Goal: Navigation & Orientation: Understand site structure

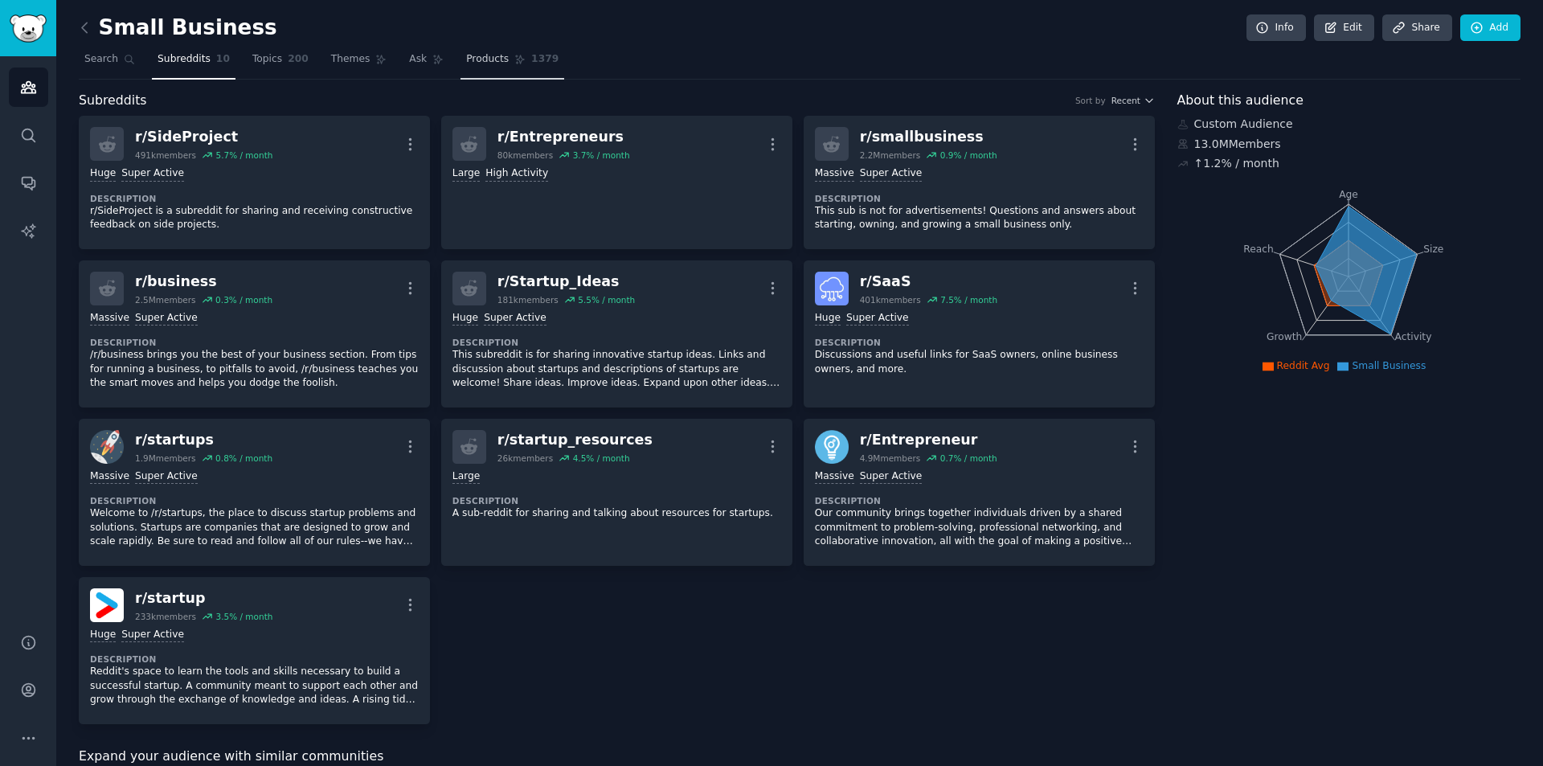
click at [466, 63] on span "Products" at bounding box center [487, 59] width 43 height 14
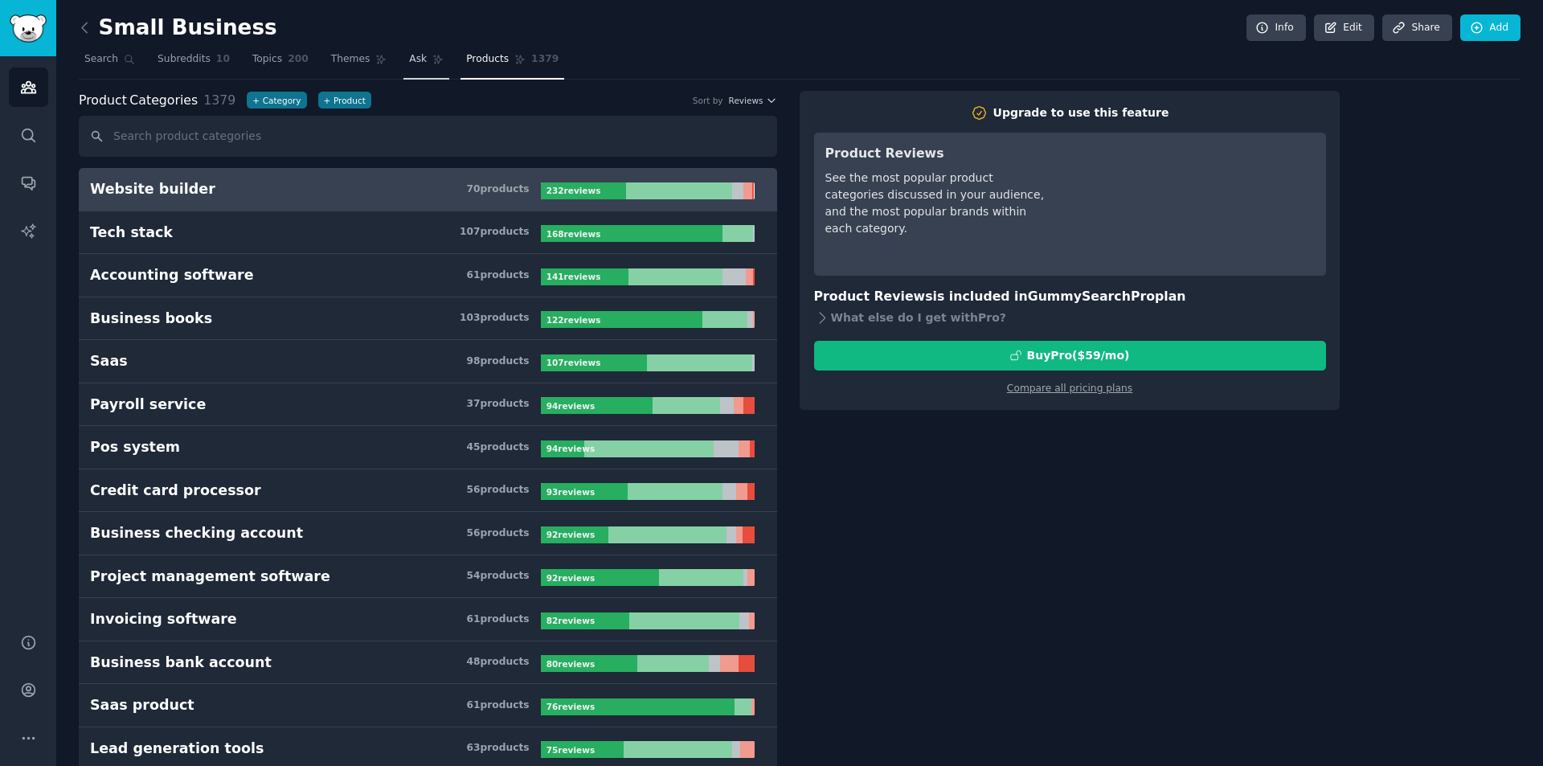
click at [403, 70] on link "Ask" at bounding box center [426, 63] width 46 height 33
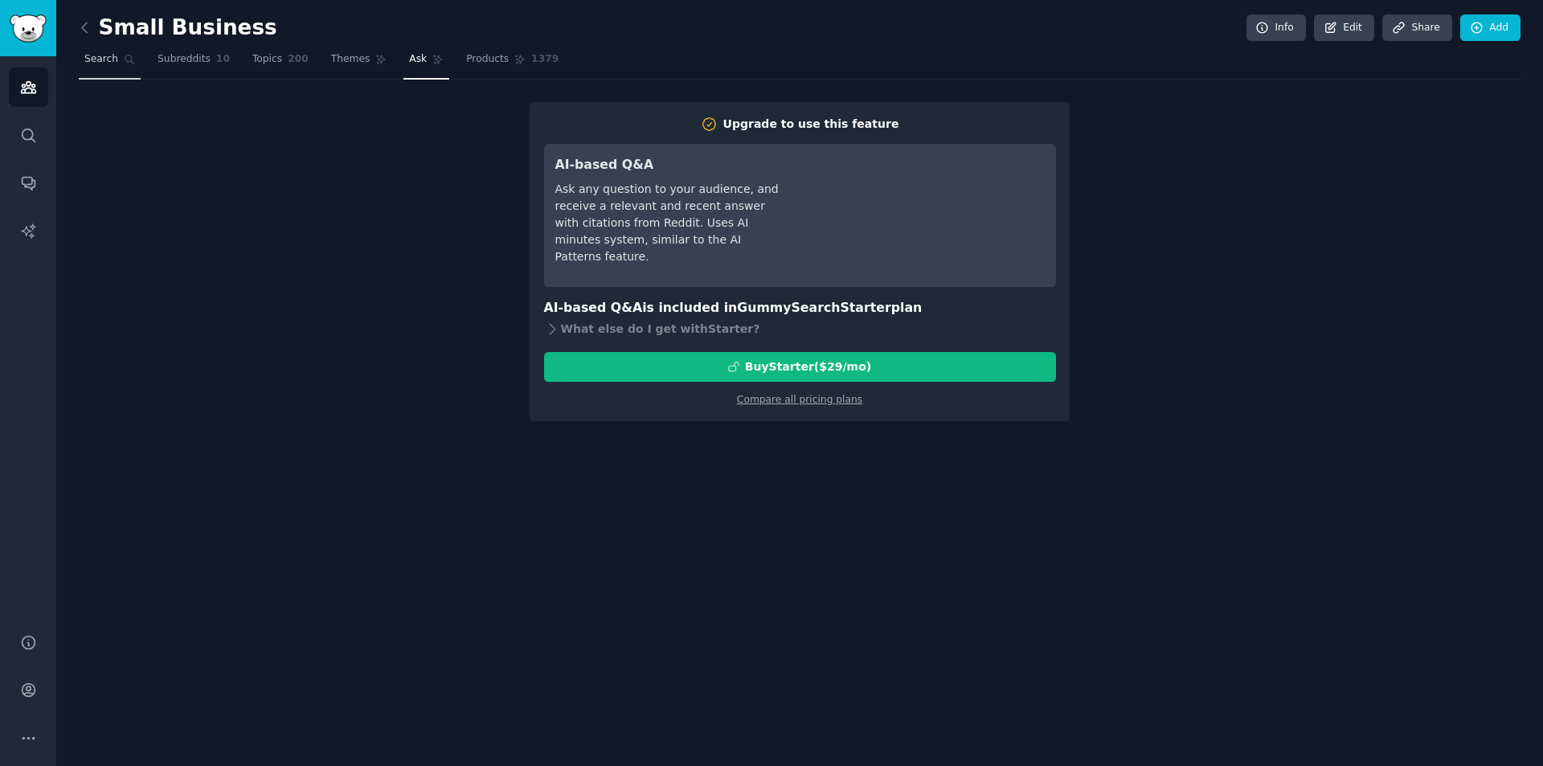
click at [104, 63] on span "Search" at bounding box center [101, 59] width 34 height 14
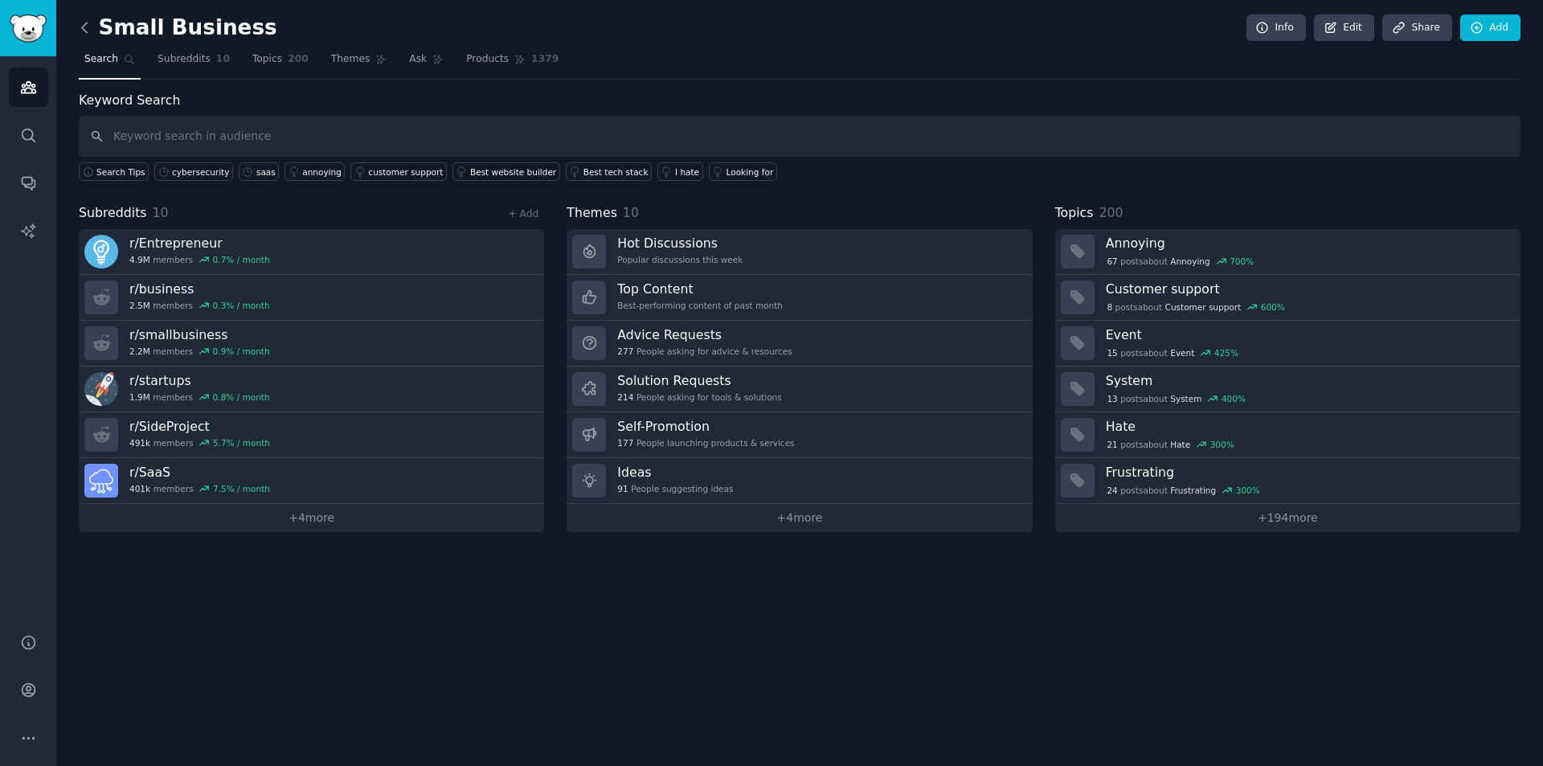
click at [92, 27] on icon at bounding box center [84, 27] width 17 height 17
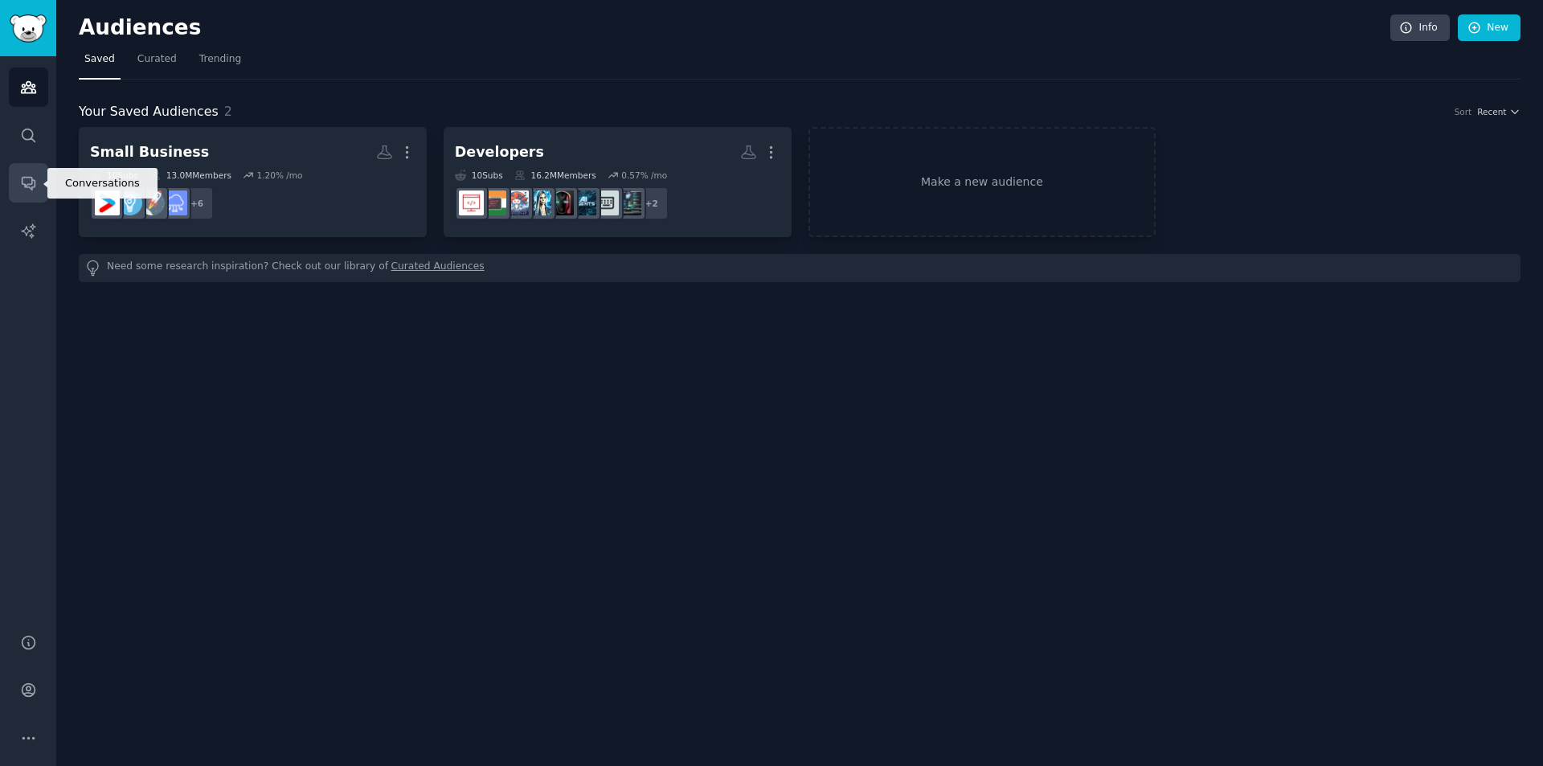
click at [39, 186] on link "Conversations" at bounding box center [28, 182] width 39 height 39
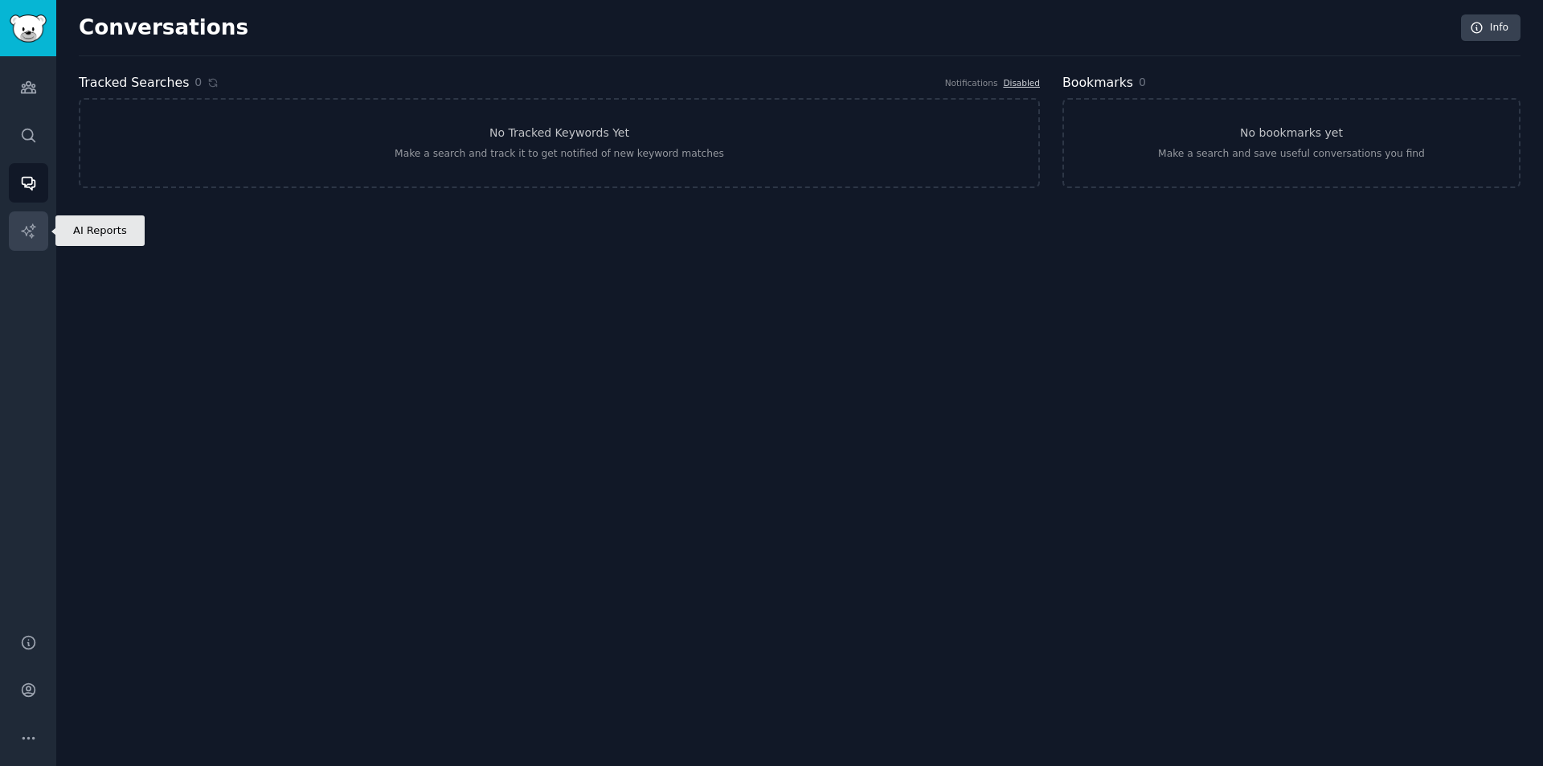
click at [30, 241] on link "AI Reports" at bounding box center [28, 230] width 39 height 39
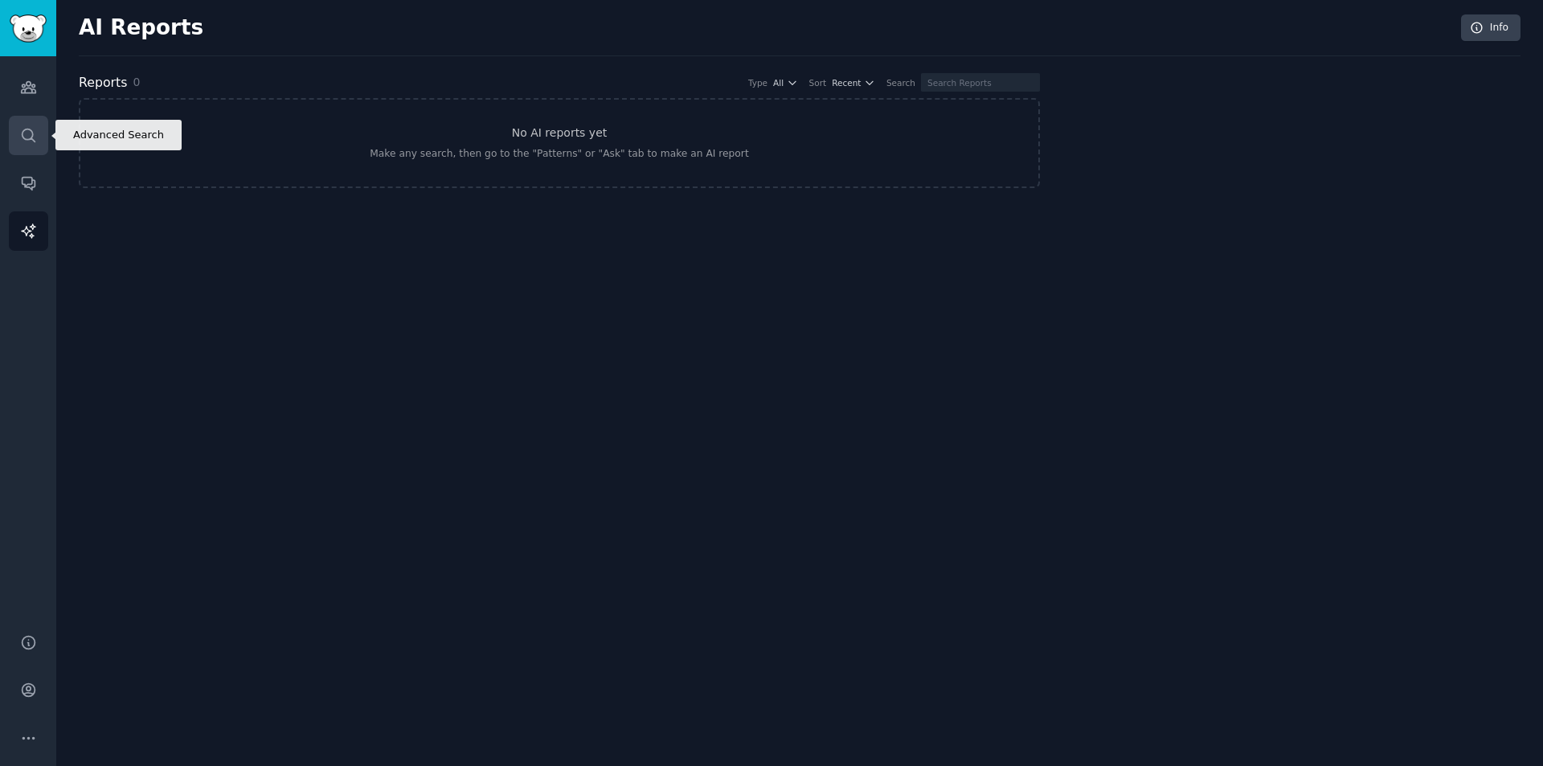
click at [15, 142] on link "Search" at bounding box center [28, 135] width 39 height 39
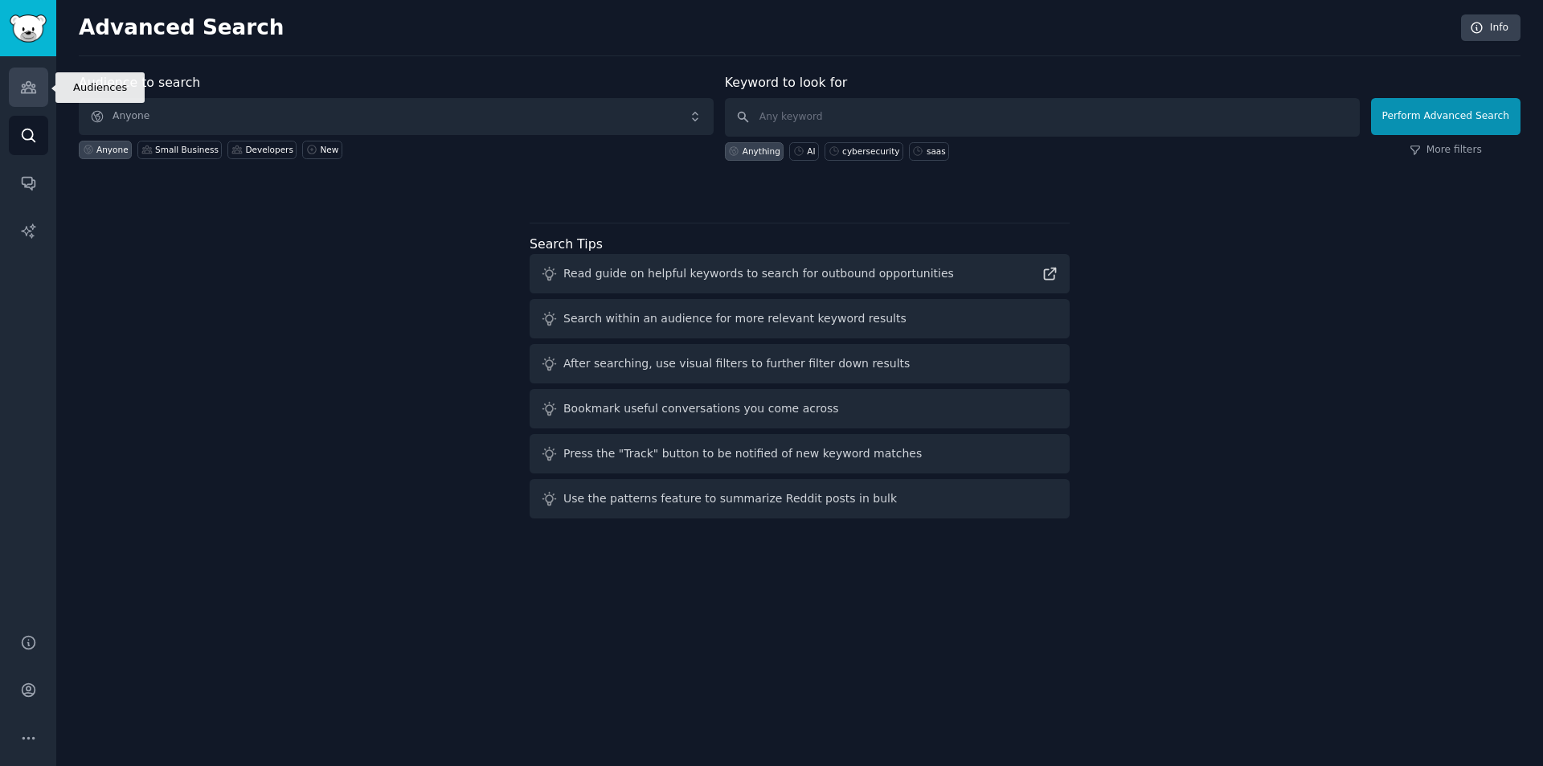
click at [35, 104] on link "Audiences" at bounding box center [28, 86] width 39 height 39
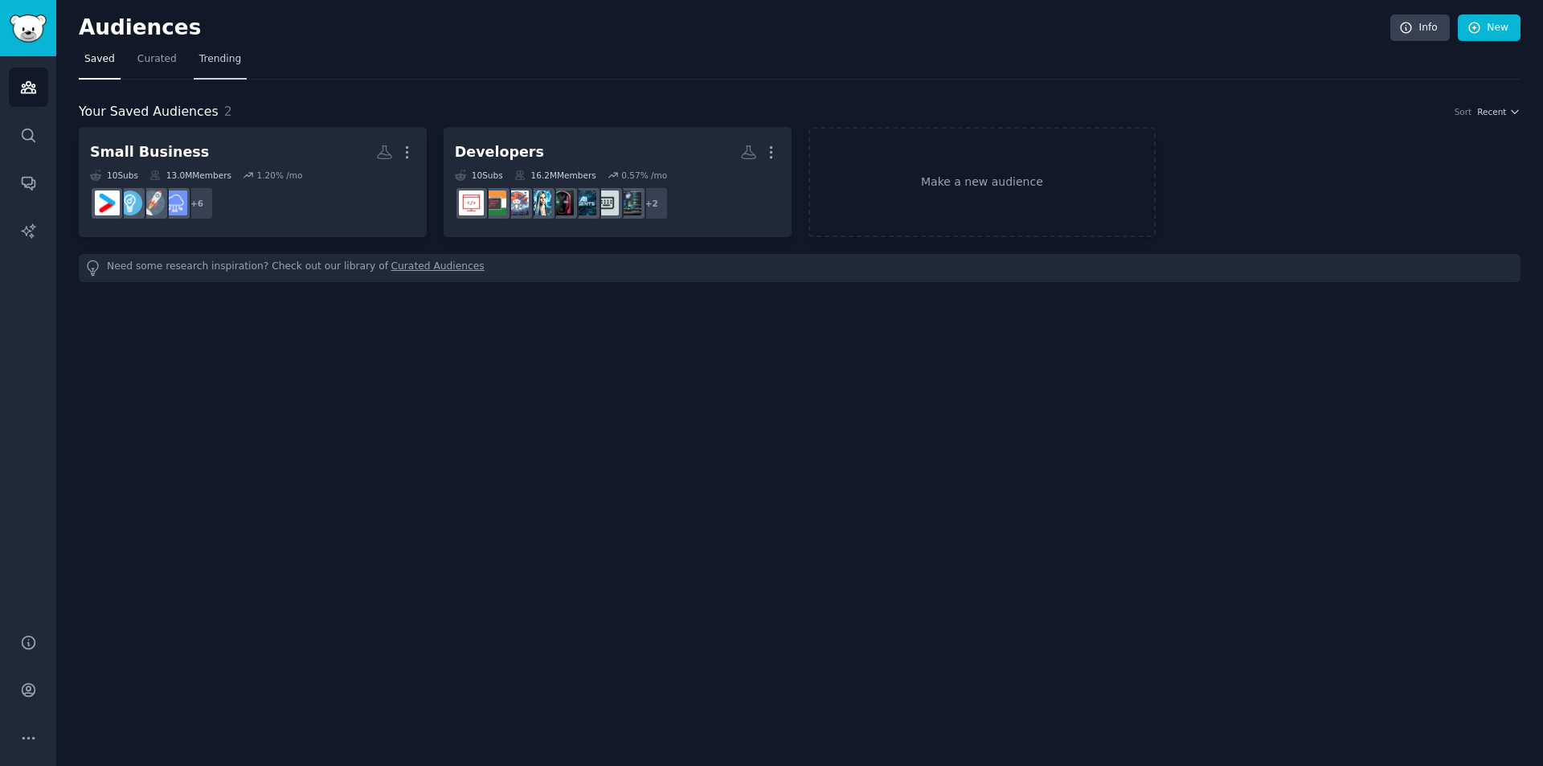
click at [218, 57] on span "Trending" at bounding box center [220, 59] width 42 height 14
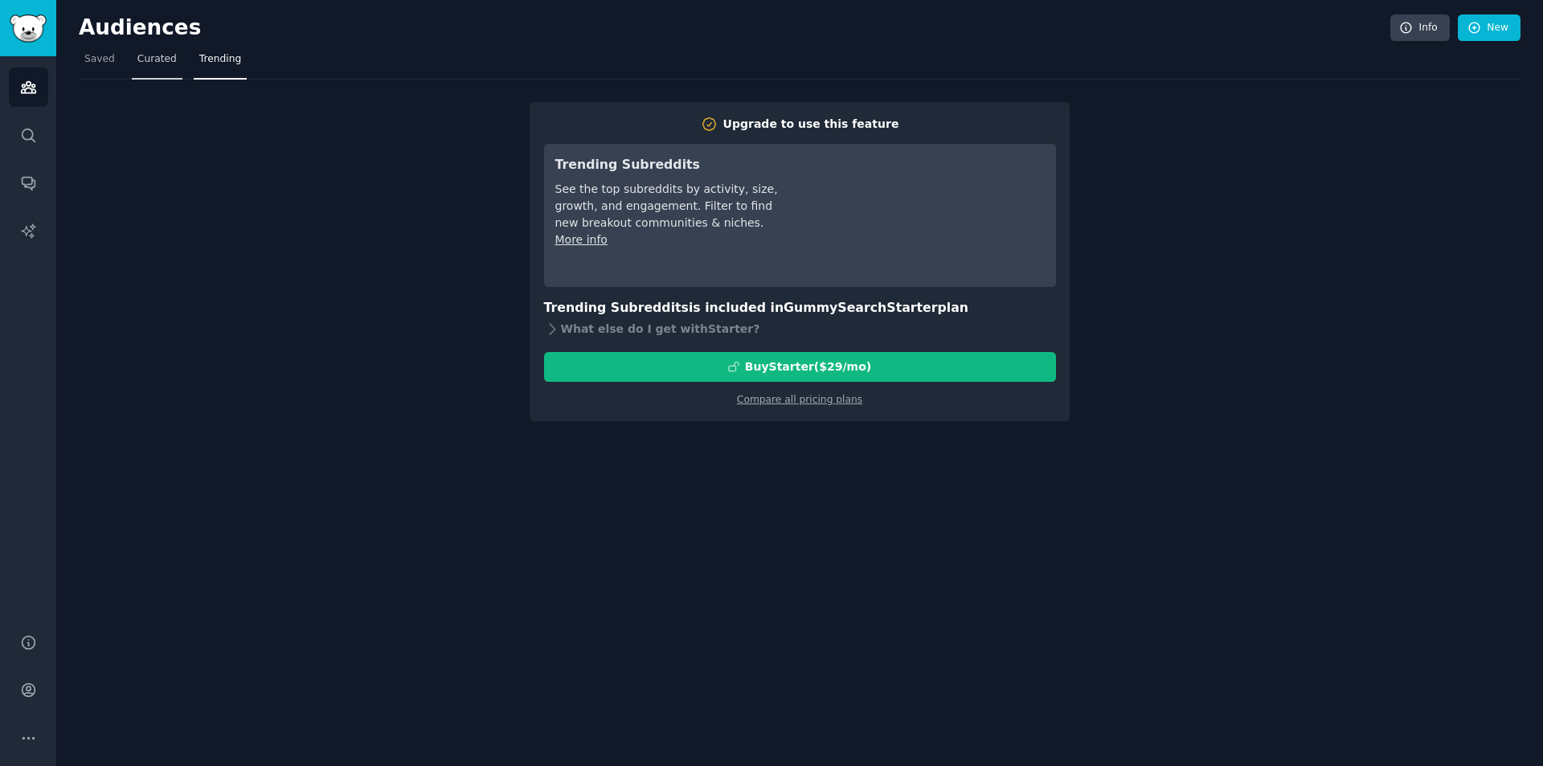
click at [162, 55] on span "Curated" at bounding box center [156, 59] width 39 height 14
